Goal: Task Accomplishment & Management: Complete application form

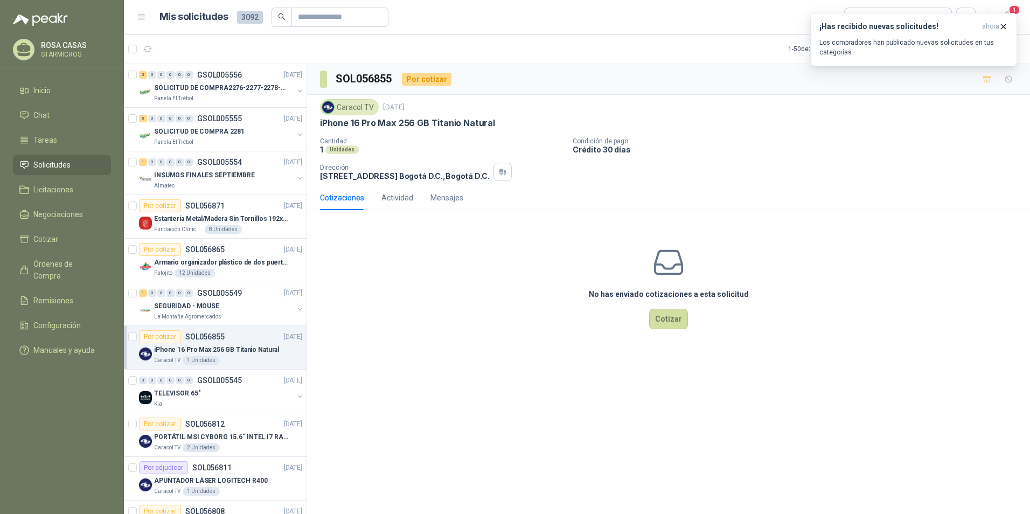
click at [430, 307] on div "No has enviado cotizaciones a esta solicitud Cotizar" at bounding box center [668, 287] width 723 height 137
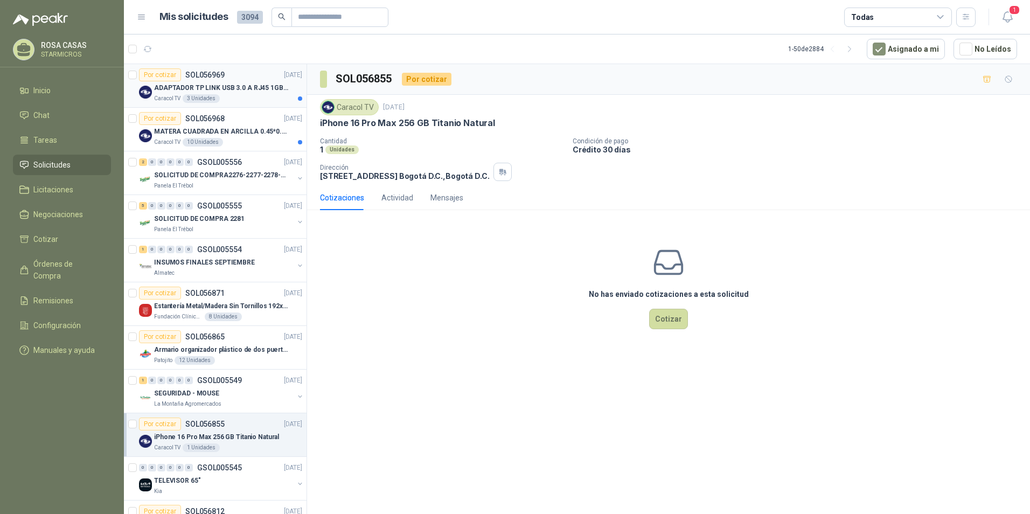
click at [273, 86] on p "ADAPTADOR TP LINK USB 3.0 A RJ45 1GB WINDOWS" at bounding box center [221, 88] width 134 height 10
click at [261, 135] on p "MATERA CUADRADA EN ARCILLA 0.45*0.45*0.40" at bounding box center [221, 132] width 134 height 10
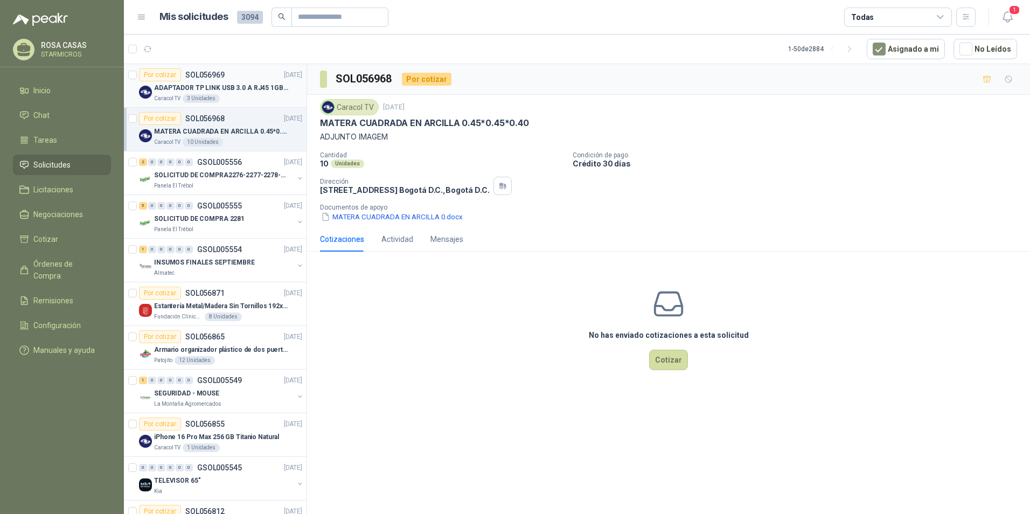
click at [233, 91] on p "ADAPTADOR TP LINK USB 3.0 A RJ45 1GB WINDOWS" at bounding box center [221, 88] width 134 height 10
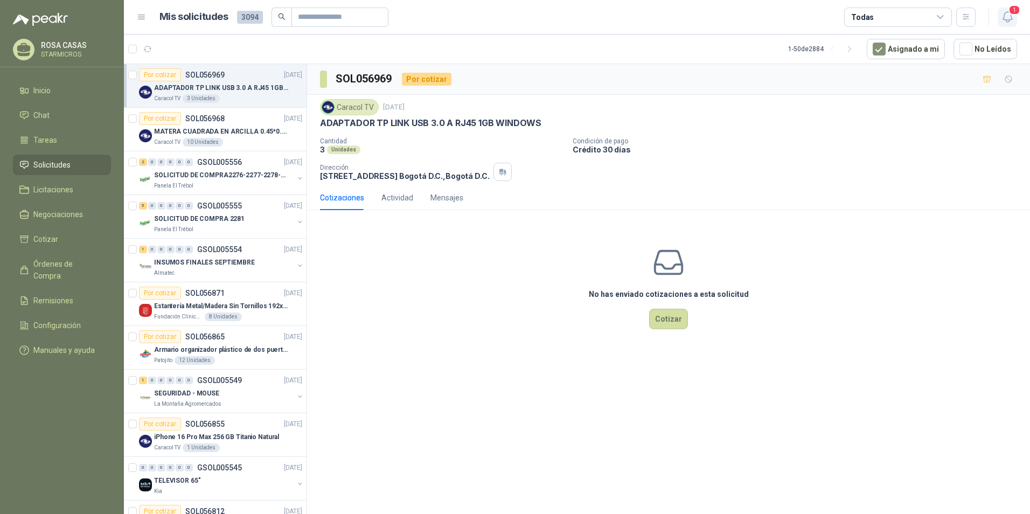
click at [1004, 16] on icon "button" at bounding box center [1007, 17] width 9 height 10
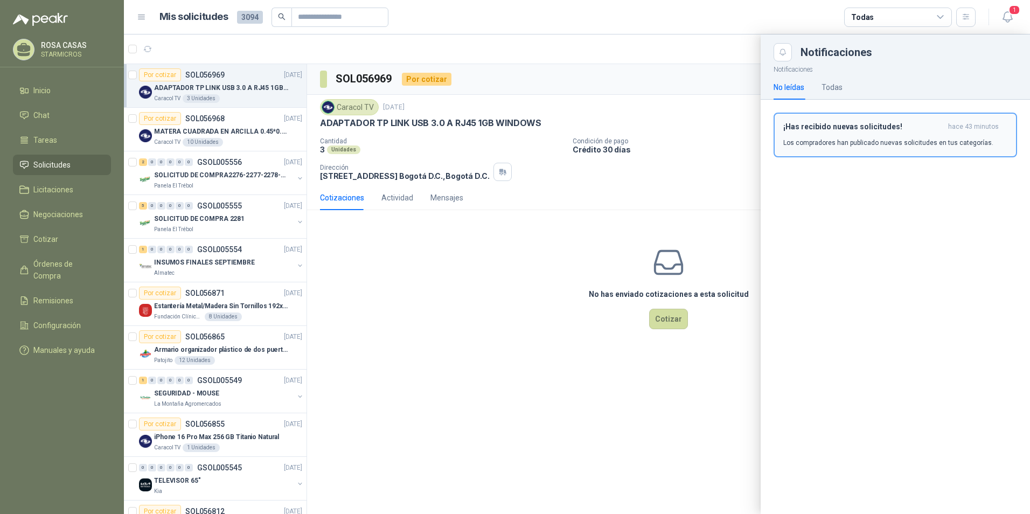
click at [872, 131] on div "¡Has recibido nuevas solicitudes! hace 43 minutos Los compradores han publicado…" at bounding box center [895, 134] width 224 height 25
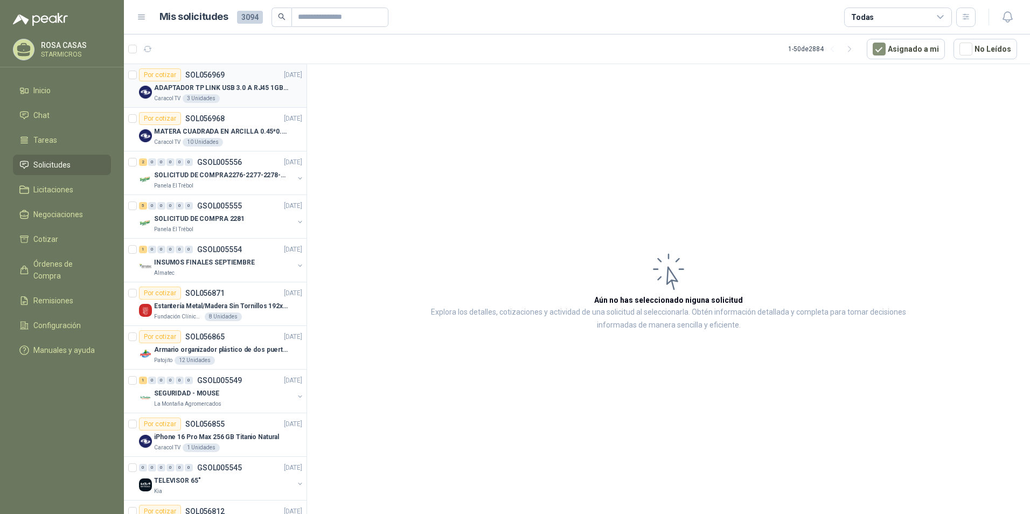
click at [274, 97] on div "Caracol TV 3 Unidades" at bounding box center [228, 98] width 148 height 9
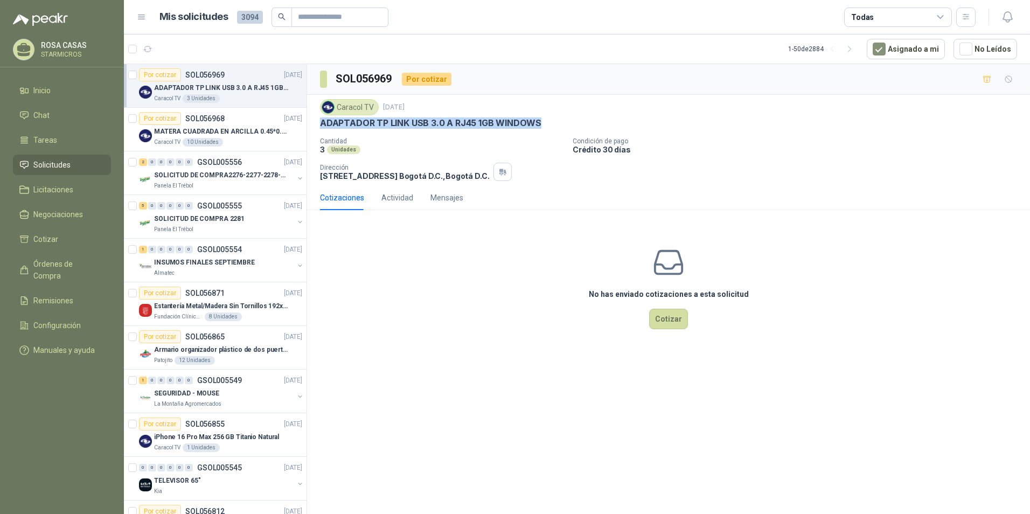
drag, startPoint x: 318, startPoint y: 121, endPoint x: 545, endPoint y: 122, distance: 227.4
click at [545, 122] on div "Caracol TV 22 sept, 2025 ADAPTADOR TP LINK USB 3.0 A RJ45 1GB WINDOWS Cantidad …" at bounding box center [668, 140] width 723 height 91
copy p "ADAPTADOR TP LINK USB 3.0 A RJ45 1GB WINDOWS"
click at [485, 377] on div "SOL056969 Por cotizar Caracol TV 22 sept, 2025 ADAPTADOR TP LINK USB 3.0 A RJ45…" at bounding box center [668, 291] width 723 height 454
click at [879, 283] on div "No has enviado cotizaciones a esta solicitud Cotizar" at bounding box center [668, 287] width 723 height 137
